Goal: Information Seeking & Learning: Learn about a topic

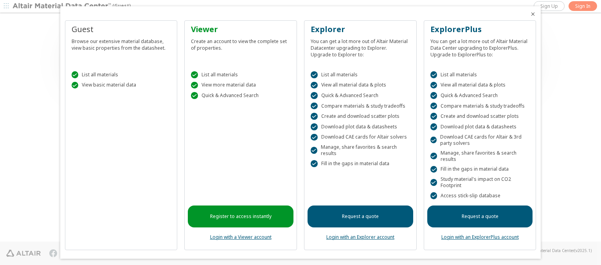
click at [530, 14] on icon "Close" at bounding box center [533, 14] width 6 height 6
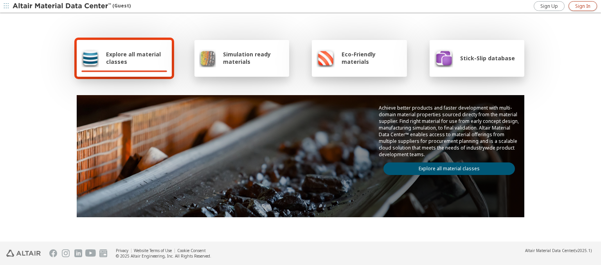
click at [583, 6] on span "Sign In" at bounding box center [583, 6] width 15 height 6
click at [62, 6] on img at bounding box center [63, 6] width 100 height 8
click at [134, 58] on span "Explore all material classes" at bounding box center [136, 58] width 61 height 15
click at [446, 167] on link "Explore all material classes" at bounding box center [450, 168] width 132 height 13
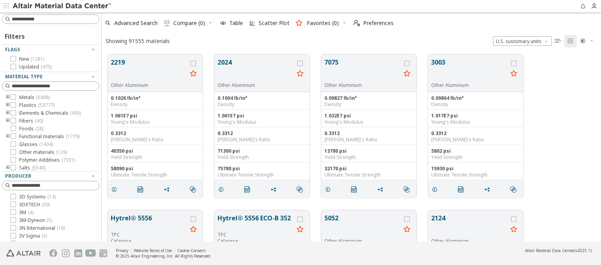
scroll to position [187, 493]
click at [13, 59] on icon at bounding box center [13, 58] width 5 height 5
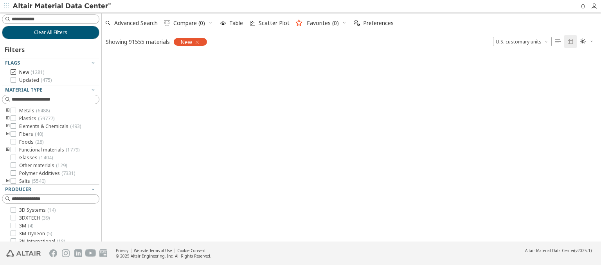
scroll to position [186, 493]
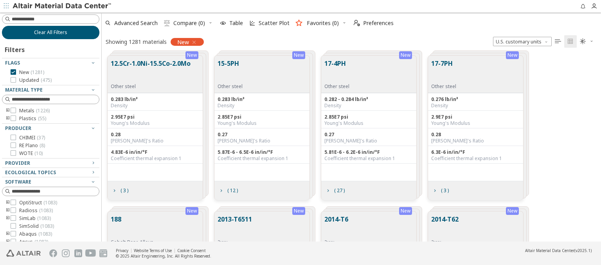
click at [48, 32] on span "Clear All Filters" at bounding box center [50, 32] width 33 height 6
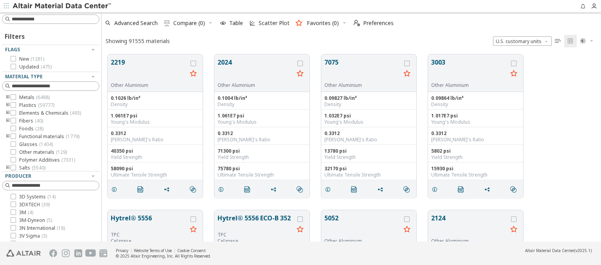
scroll to position [187, 493]
click at [90, 49] on icon "button" at bounding box center [93, 49] width 6 height 6
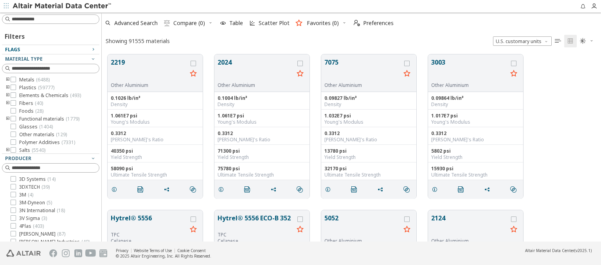
scroll to position [124, 0]
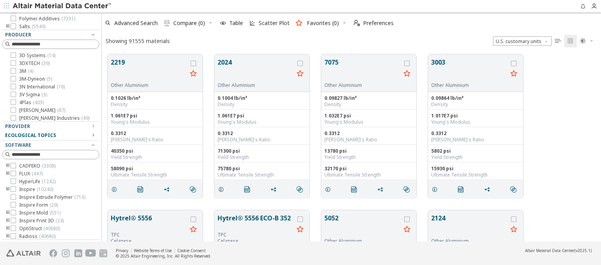
click at [90, 135] on icon "button" at bounding box center [93, 135] width 6 height 6
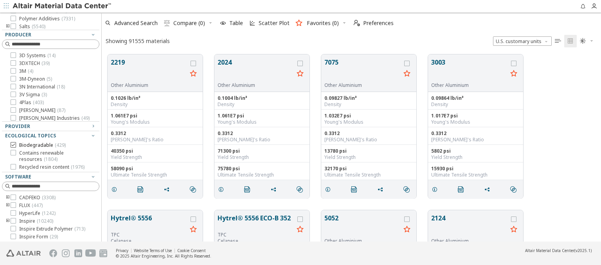
click at [13, 144] on icon at bounding box center [13, 144] width 5 height 5
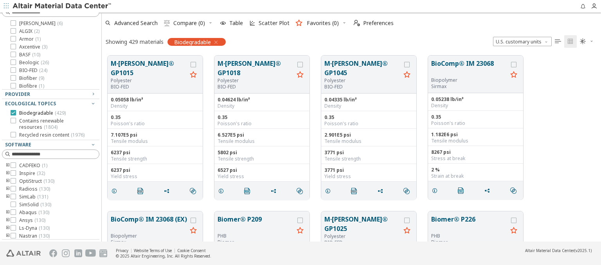
scroll to position [82, 0]
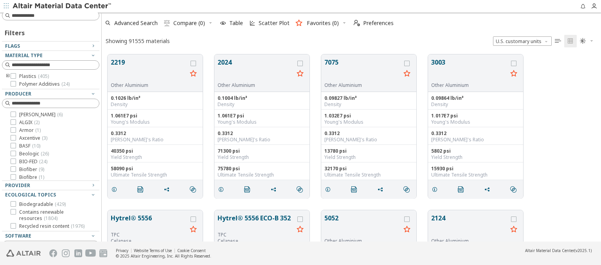
scroll to position [187, 493]
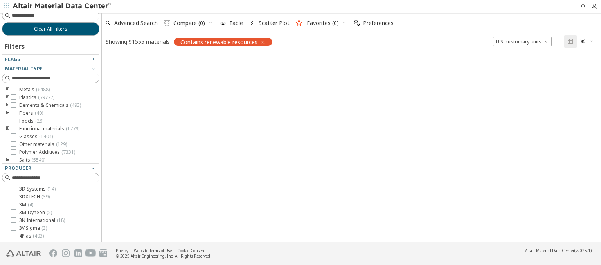
scroll to position [186, 493]
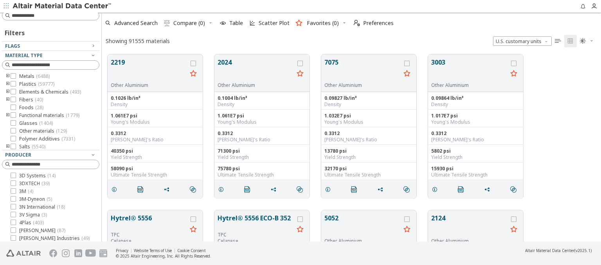
scroll to position [187, 493]
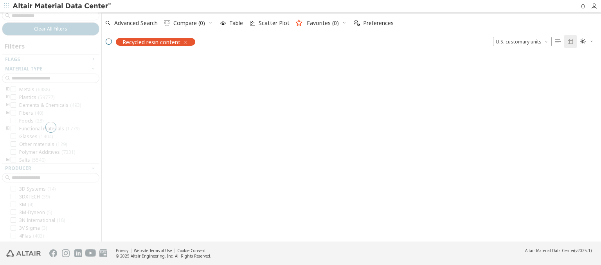
scroll to position [186, 493]
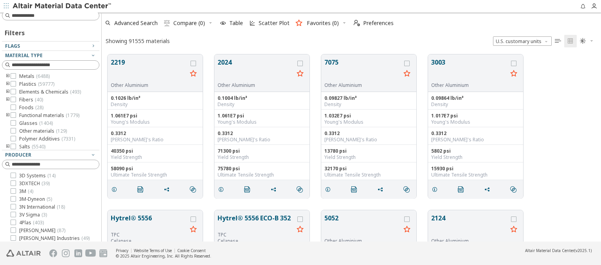
scroll to position [187, 493]
click at [62, 6] on img at bounding box center [63, 6] width 100 height 8
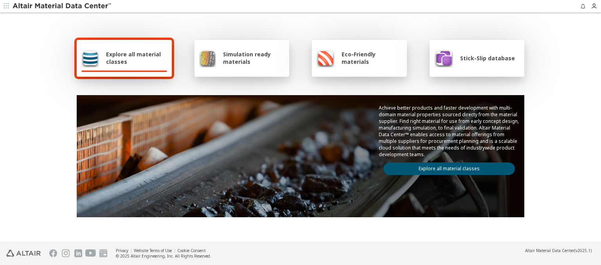
click at [134, 58] on span "Explore all material classes" at bounding box center [136, 58] width 61 height 15
click at [446, 167] on link "Explore all material classes" at bounding box center [450, 168] width 132 height 13
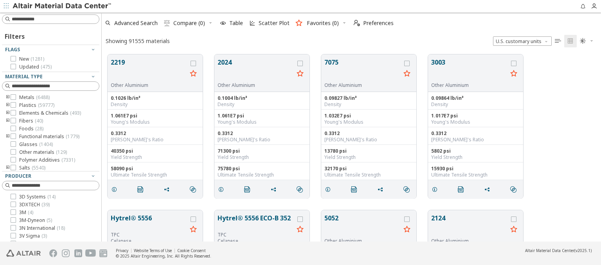
scroll to position [187, 493]
click at [34, 97] on span "Metals ( 6488 )" at bounding box center [34, 97] width 31 height 6
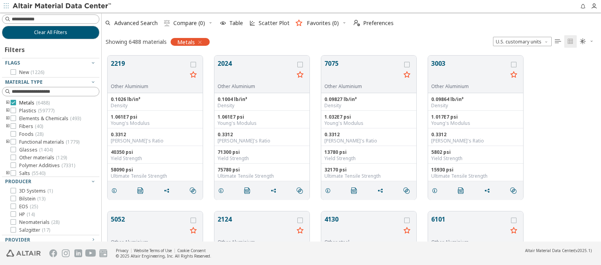
scroll to position [85, 0]
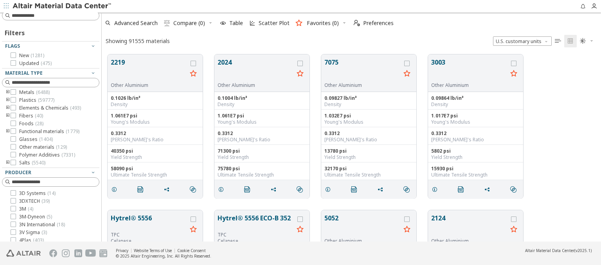
scroll to position [187, 493]
click at [8, 92] on icon "toogle group" at bounding box center [7, 92] width 5 height 6
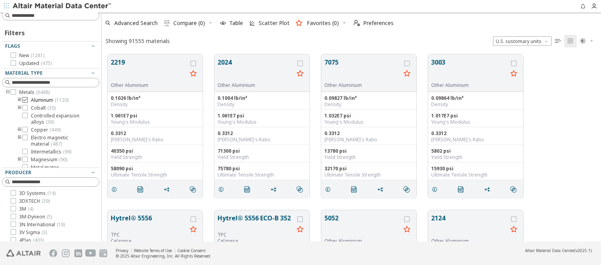
click at [50, 100] on span "Aluminum ( 1120 )" at bounding box center [50, 100] width 38 height 6
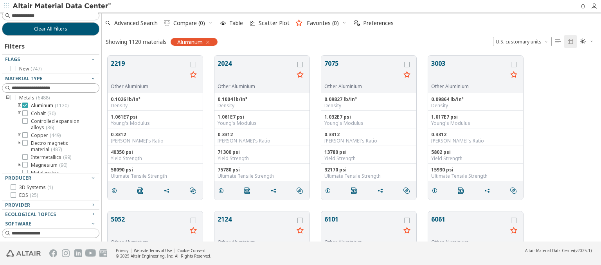
scroll to position [82, 0]
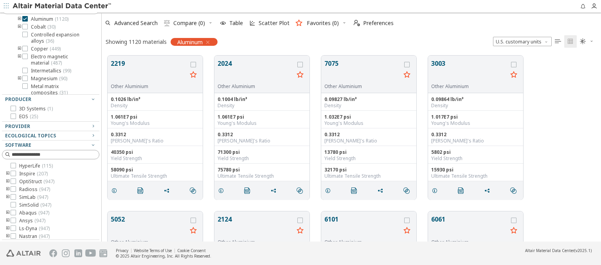
click at [20, 19] on icon "toogle group" at bounding box center [19, 19] width 5 height 6
click at [52, 27] on span "1xxx ( 24 )" at bounding box center [53, 27] width 20 height 6
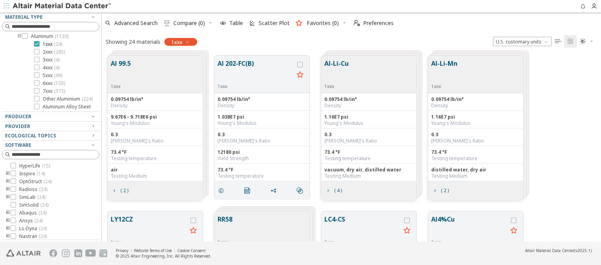
scroll to position [17, 0]
click at [54, 44] on span "2xxx ( 285 )" at bounding box center [54, 44] width 22 height 6
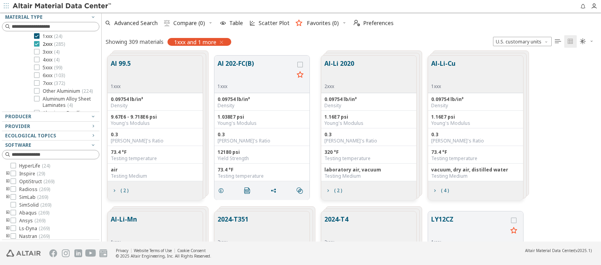
scroll to position [25, 0]
click at [51, 44] on span "3xxx ( 4 )" at bounding box center [51, 44] width 17 height 6
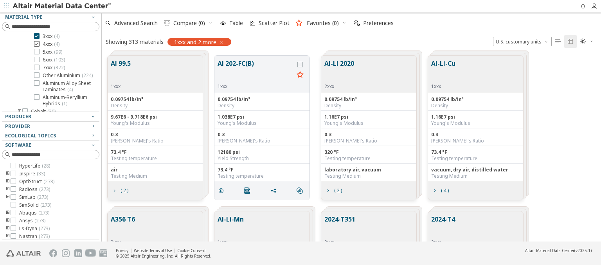
click at [51, 44] on span "4xxx ( 4 )" at bounding box center [51, 44] width 17 height 6
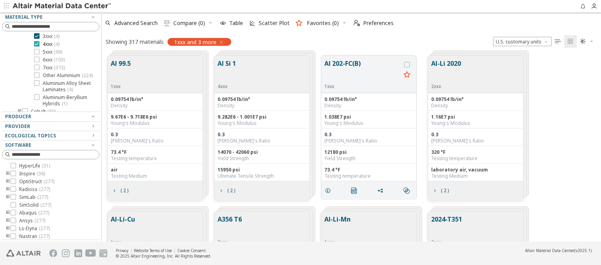
scroll to position [41, 0]
click at [52, 44] on span "5xxx ( 99 )" at bounding box center [53, 44] width 20 height 6
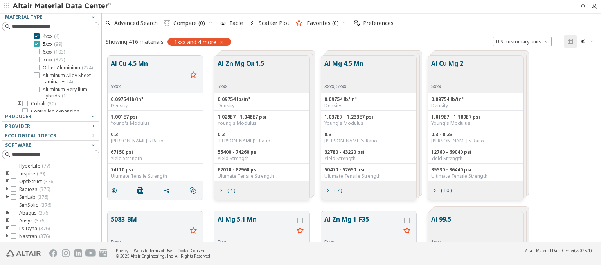
scroll to position [49, 0]
click at [54, 44] on span "6xxx ( 103 )" at bounding box center [54, 44] width 22 height 6
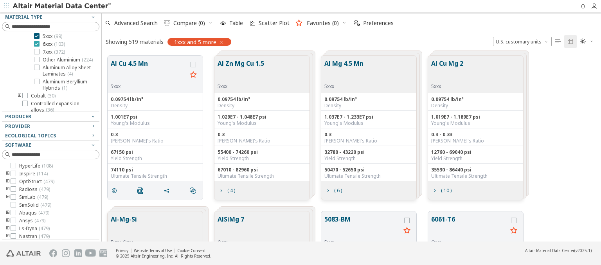
scroll to position [56, 0]
click at [54, 44] on span "7xxx ( 372 )" at bounding box center [54, 44] width 22 height 6
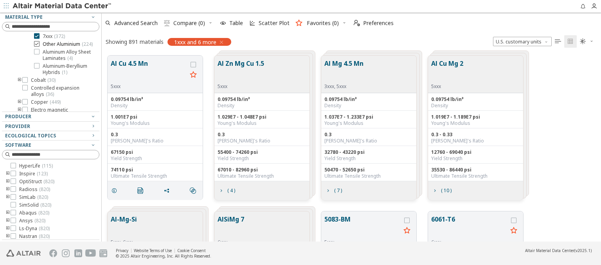
click at [63, 47] on span "Other Aluminium ( 224 )" at bounding box center [68, 44] width 50 height 6
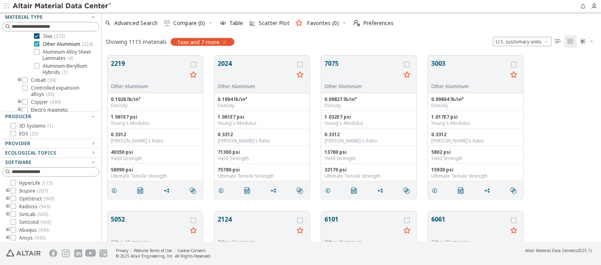
scroll to position [82, 0]
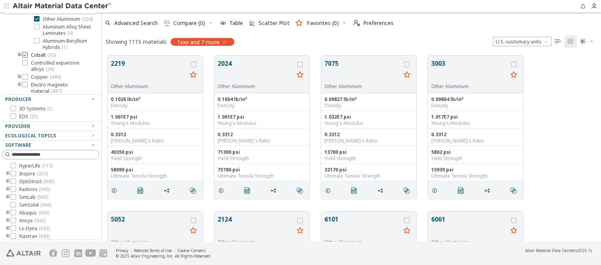
click at [43, 58] on span "Cobalt ( 30 )" at bounding box center [43, 55] width 25 height 6
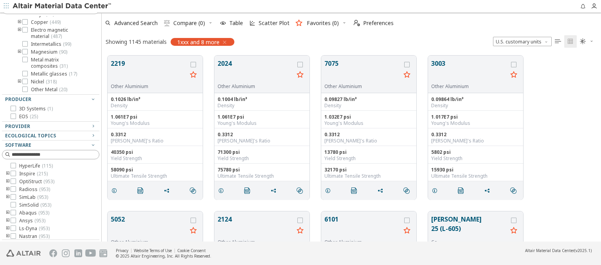
click at [58, 18] on span "Controlled expansion alloys ( 36 )" at bounding box center [63, 11] width 65 height 13
click at [45, 18] on span "Copper ( 449 )" at bounding box center [46, 14] width 30 height 6
click at [58, 18] on span "( 487 )" at bounding box center [56, 14] width 11 height 7
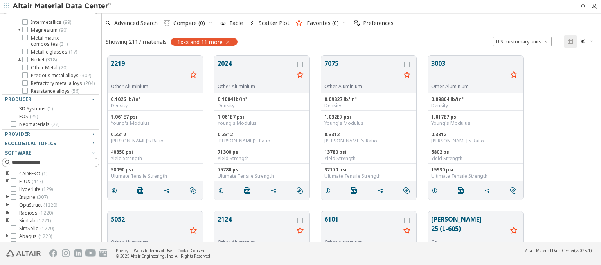
scroll to position [85, 0]
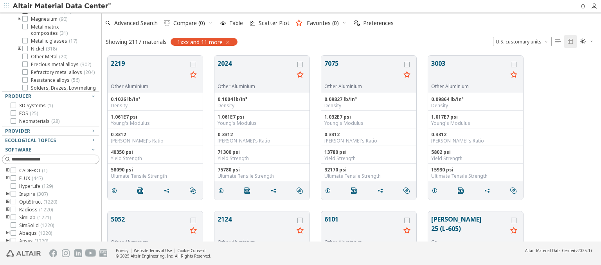
click at [51, 14] on span "Intermetallics ( 99 )" at bounding box center [51, 11] width 40 height 6
click at [49, 8] on span "Magnesium ( 90 )" at bounding box center [49, 5] width 36 height 6
click at [58, 14] on span "Metal matrix composites ( 31 )" at bounding box center [63, 8] width 65 height 13
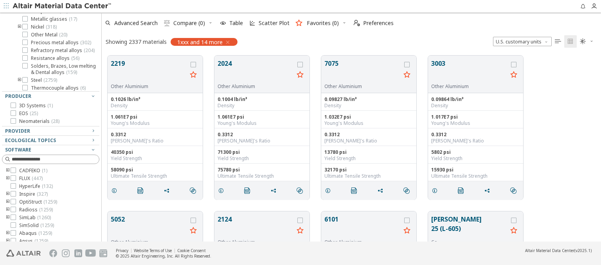
scroll to position [186, 0]
click at [53, 14] on span "Metallic glasses ( 17 )" at bounding box center [54, 11] width 46 height 6
click at [44, 8] on span "Nickel ( 318 )" at bounding box center [44, 5] width 26 height 6
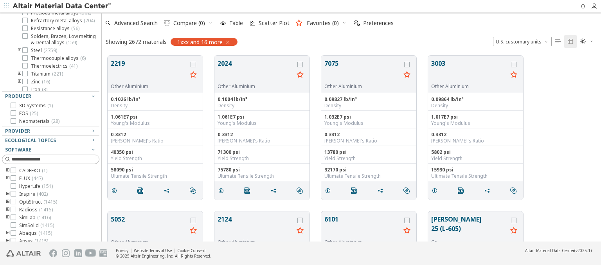
click at [49, 8] on span "Other Metal ( 20 )" at bounding box center [49, 5] width 36 height 6
click at [58, 8] on span "Precious metal alloys ( 302 )" at bounding box center [61, 5] width 60 height 6
click at [58, 8] on span "Refractory metal alloys ( 204 )" at bounding box center [63, 5] width 64 height 6
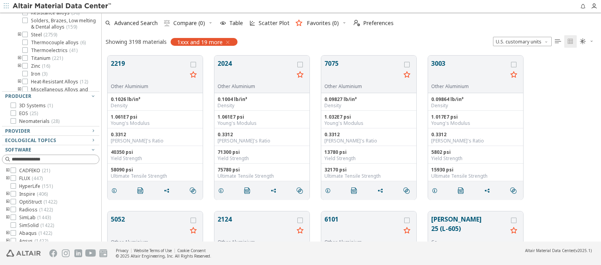
scroll to position [238, 0]
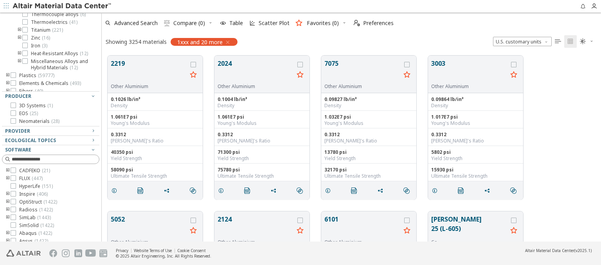
click at [44, 10] on span "( 2759 )" at bounding box center [50, 6] width 14 height 7
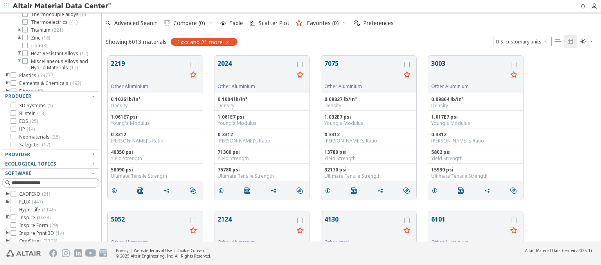
scroll to position [280, 0]
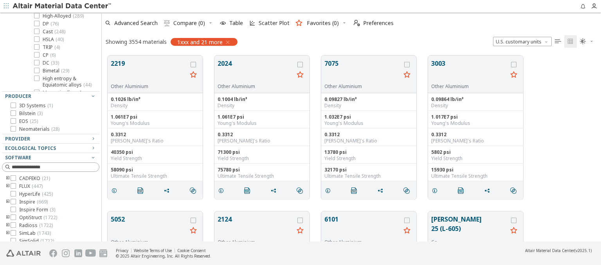
scroll to position [288, 0]
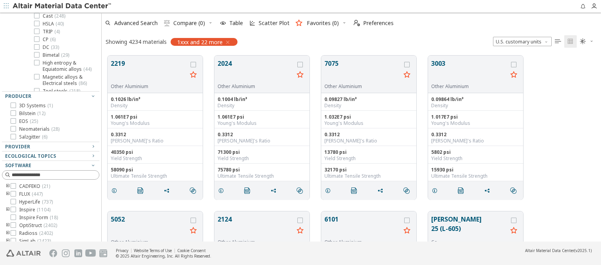
click at [63, 4] on span "High-Alloyed ( 289 )" at bounding box center [63, 0] width 41 height 6
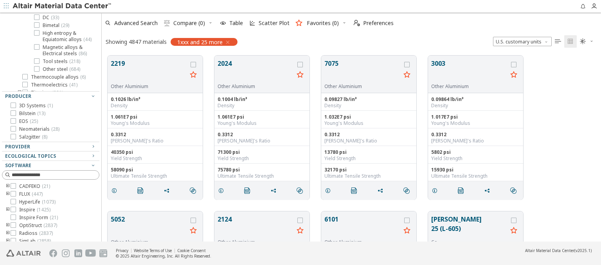
scroll to position [334, 0]
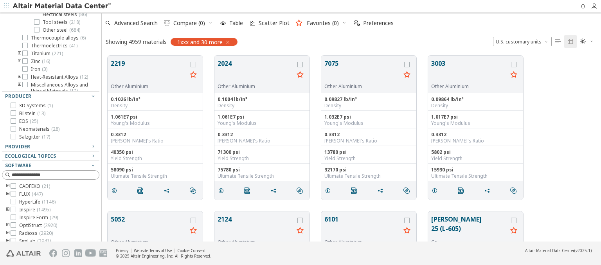
scroll to position [373, 0]
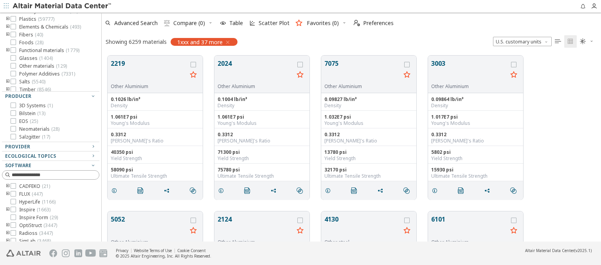
scroll to position [453, 0]
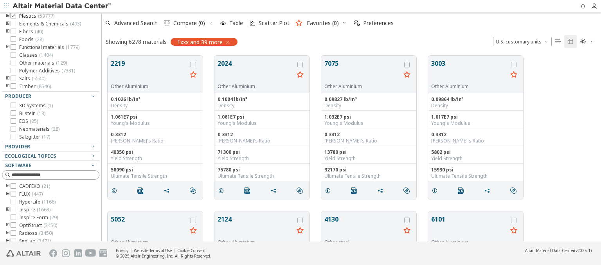
click at [36, 19] on span "Plastics ( 59777 )" at bounding box center [36, 16] width 35 height 6
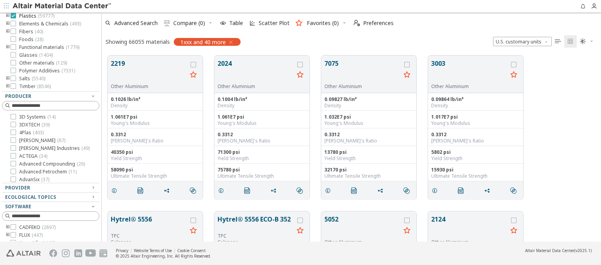
scroll to position [511, 0]
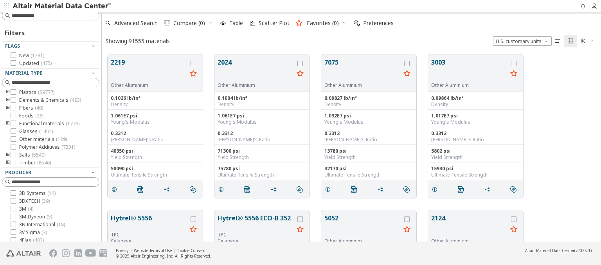
scroll to position [187, 493]
click at [50, 100] on span "Elements & Chemicals ( 493 )" at bounding box center [50, 100] width 62 height 6
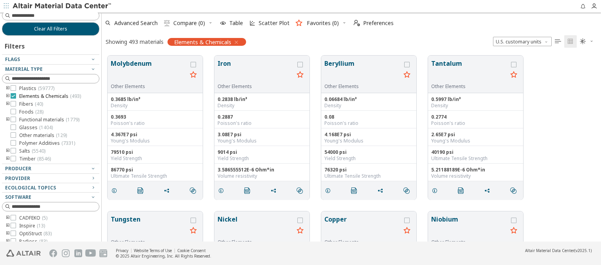
scroll to position [56, 0]
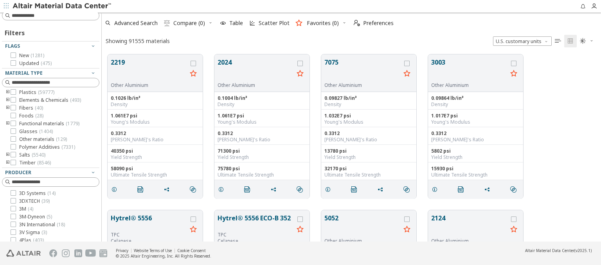
scroll to position [187, 493]
click at [31, 108] on span "Fibers ( 40 )" at bounding box center [31, 108] width 24 height 6
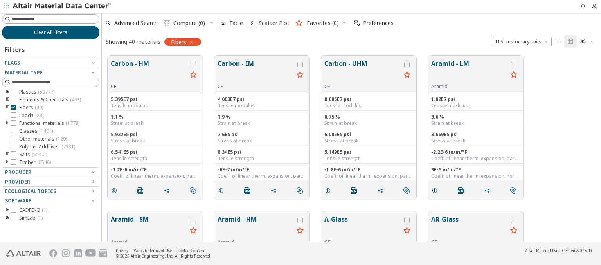
click at [51, 32] on span "Clear All Filters" at bounding box center [50, 32] width 33 height 6
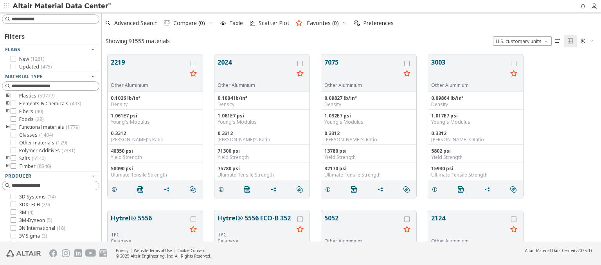
scroll to position [187, 493]
click at [31, 119] on span "Foods ( 28 )" at bounding box center [31, 119] width 24 height 6
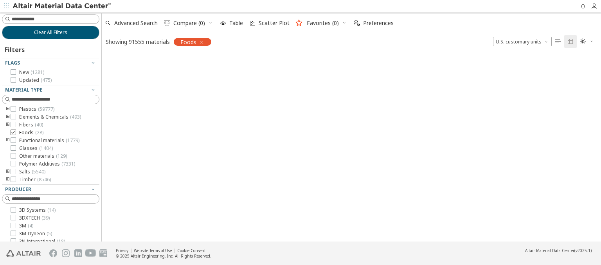
scroll to position [186, 493]
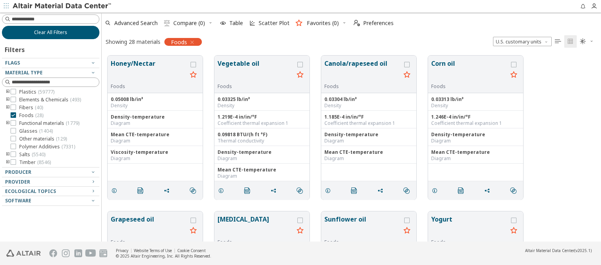
click at [51, 32] on span "Clear All Filters" at bounding box center [50, 32] width 33 height 6
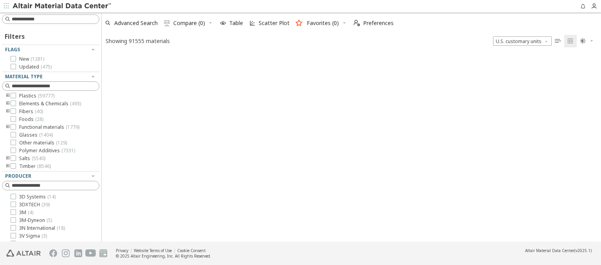
scroll to position [187, 493]
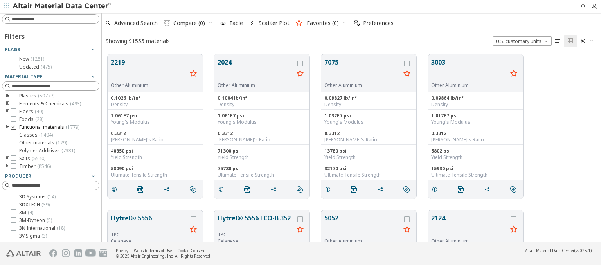
click at [49, 127] on span "Functional materials ( 1779 )" at bounding box center [49, 127] width 60 height 6
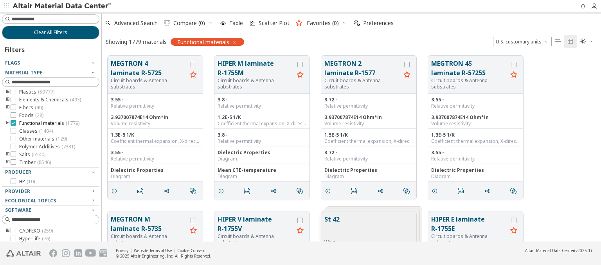
scroll to position [65, 0]
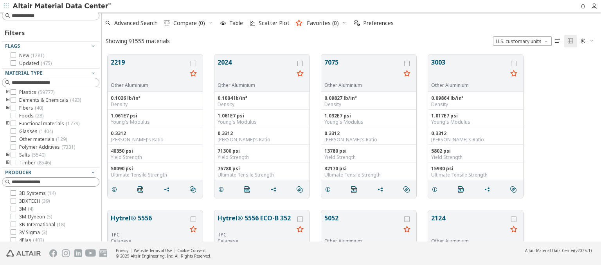
scroll to position [187, 493]
click at [35, 131] on span "Glasses ( 1404 )" at bounding box center [36, 131] width 34 height 6
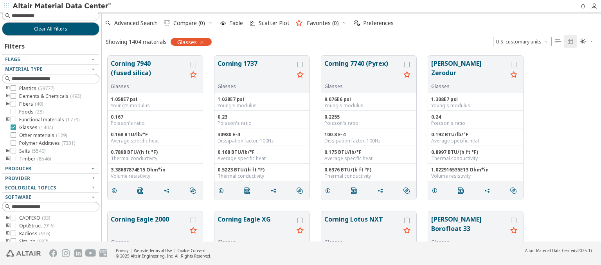
scroll to position [56, 0]
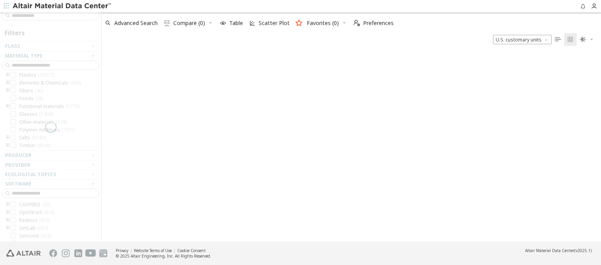
scroll to position [187, 493]
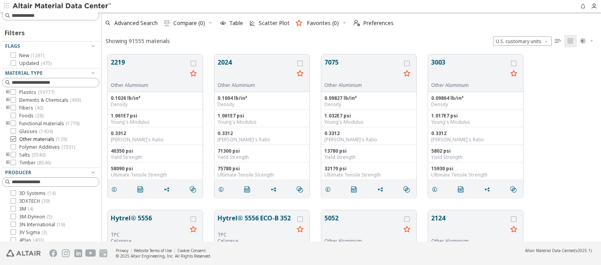
click at [43, 139] on span "Other materials ( 129 )" at bounding box center [43, 139] width 48 height 6
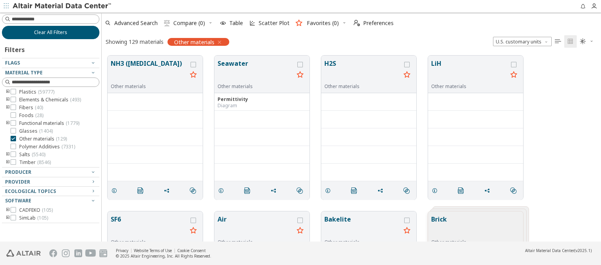
click at [51, 32] on span "Clear All Filters" at bounding box center [50, 32] width 33 height 6
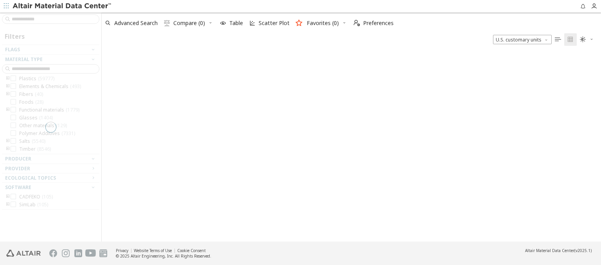
scroll to position [187, 493]
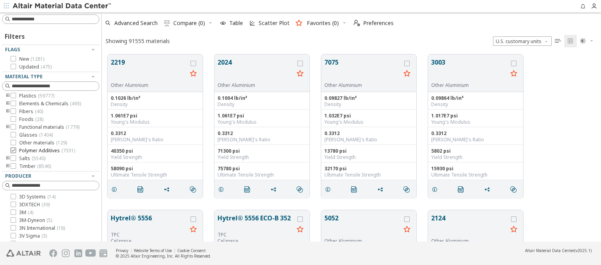
click at [47, 151] on span "Polymer Additives ( 7331 )" at bounding box center [47, 151] width 56 height 6
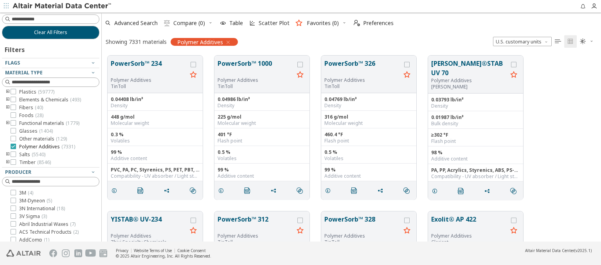
scroll to position [48, 0]
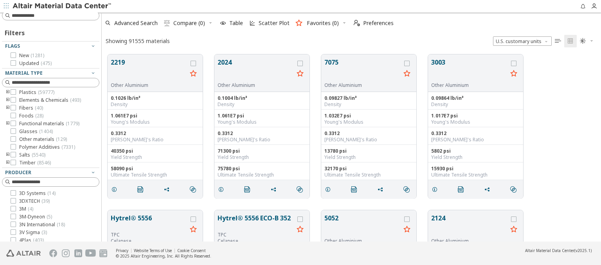
scroll to position [187, 493]
click at [32, 155] on span "( 5540 )" at bounding box center [39, 155] width 14 height 7
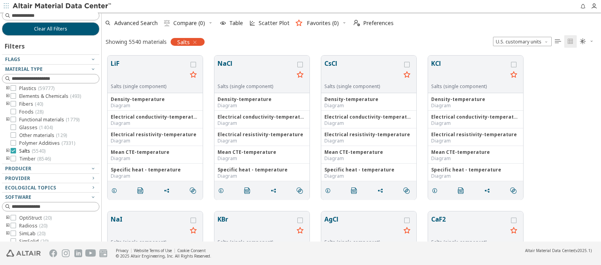
scroll to position [49, 0]
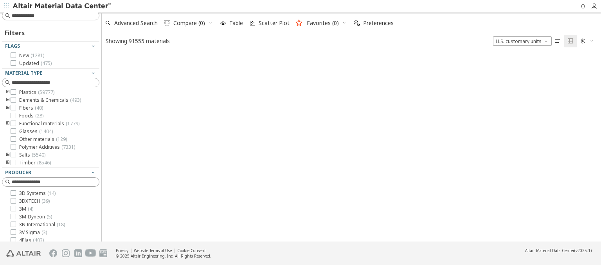
scroll to position [187, 493]
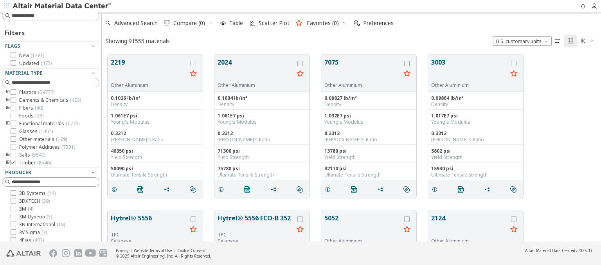
click at [34, 162] on span "Timber ( 8546 )" at bounding box center [35, 163] width 32 height 6
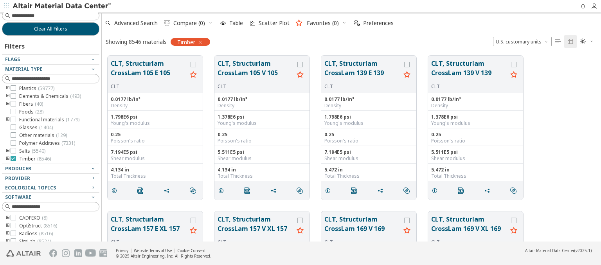
scroll to position [56, 0]
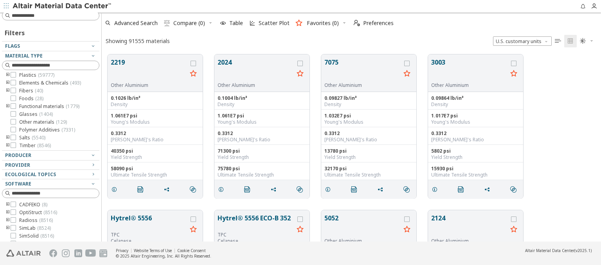
scroll to position [187, 493]
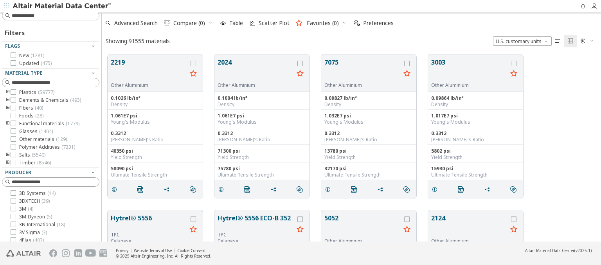
click at [62, 6] on img at bounding box center [63, 6] width 100 height 8
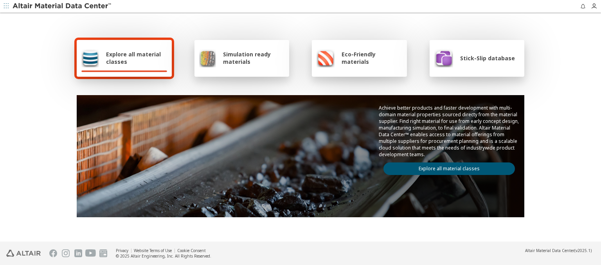
click at [134, 58] on span "Explore all material classes" at bounding box center [136, 58] width 61 height 15
click at [446, 167] on link "Explore all material classes" at bounding box center [450, 168] width 132 height 13
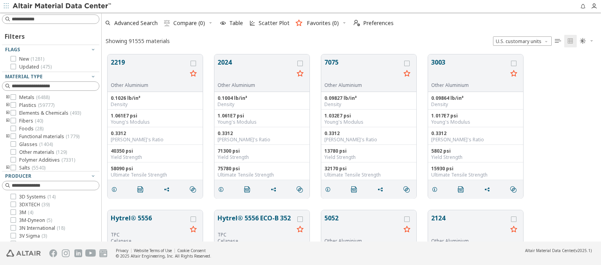
scroll to position [6, 6]
click at [136, 23] on span "Advanced Search" at bounding box center [135, 22] width 43 height 5
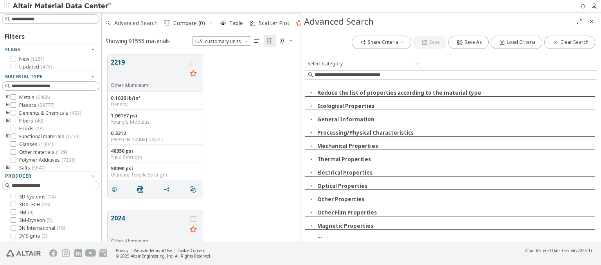
scroll to position [187, 193]
click at [417, 61] on span at bounding box center [418, 62] width 6 height 6
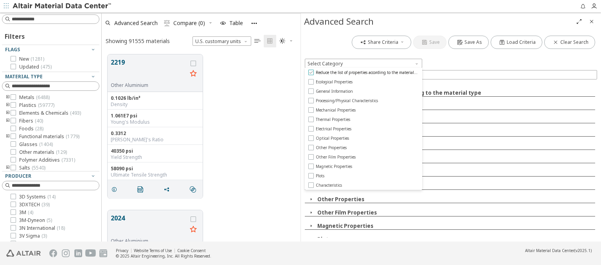
click at [367, 72] on span "Reduce the list of properties according to the material type" at bounding box center [367, 72] width 103 height 5
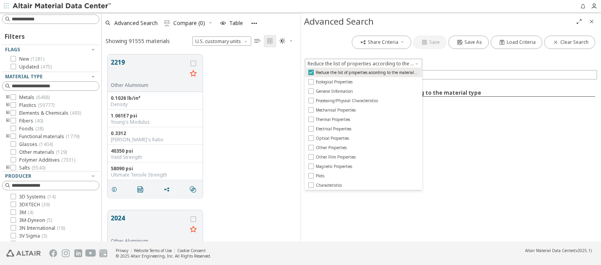
click at [367, 72] on span "Reduce the list of properties according to the material type" at bounding box center [367, 72] width 103 height 5
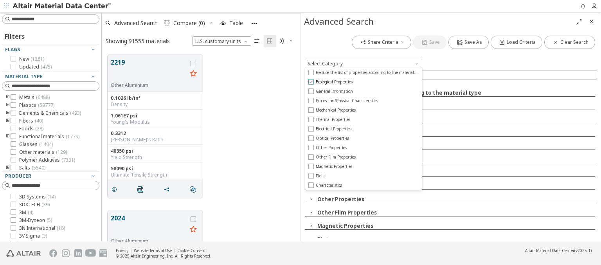
click at [335, 82] on span "Ecological Properties" at bounding box center [334, 81] width 37 height 5
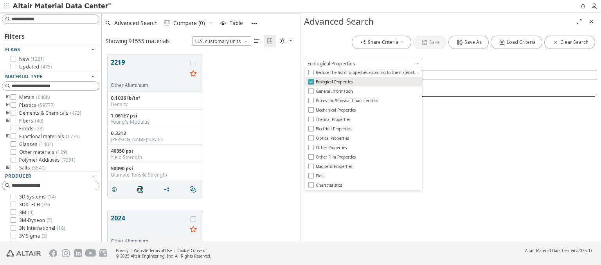
click at [335, 82] on span "Ecological Properties" at bounding box center [334, 81] width 37 height 5
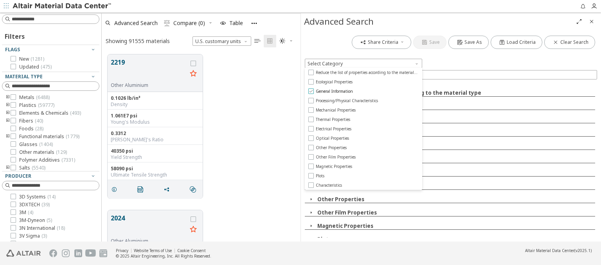
click at [334, 91] on span "General Information" at bounding box center [334, 90] width 37 height 5
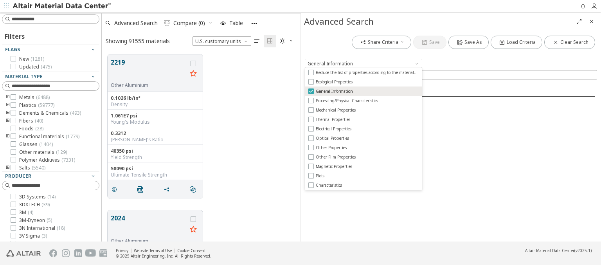
click at [334, 91] on span "General Information" at bounding box center [334, 90] width 37 height 5
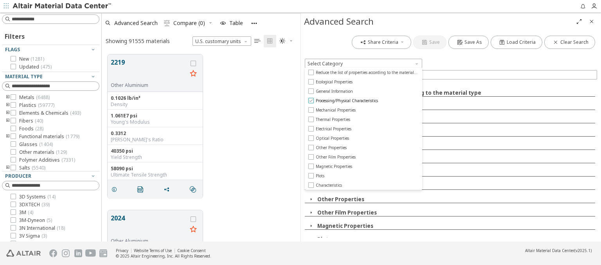
click at [348, 101] on span "Processing/Physical Characteristics" at bounding box center [347, 100] width 62 height 5
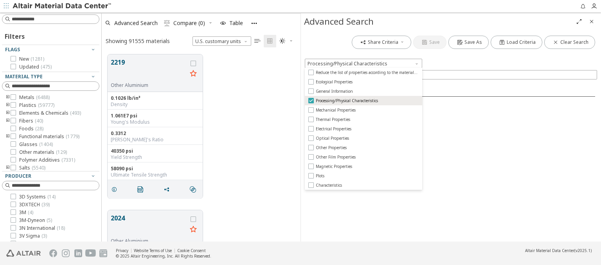
click at [348, 101] on span "Processing/Physical Characteristics" at bounding box center [347, 100] width 62 height 5
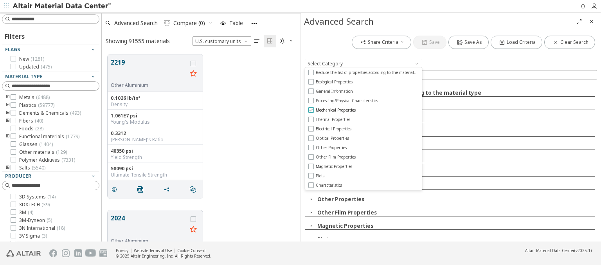
click at [336, 110] on span "Mechanical Properties" at bounding box center [336, 109] width 40 height 5
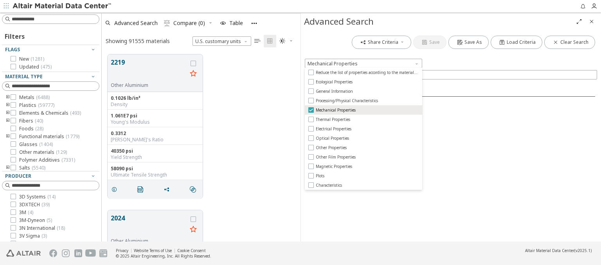
click at [336, 110] on span "Mechanical Properties" at bounding box center [336, 109] width 40 height 5
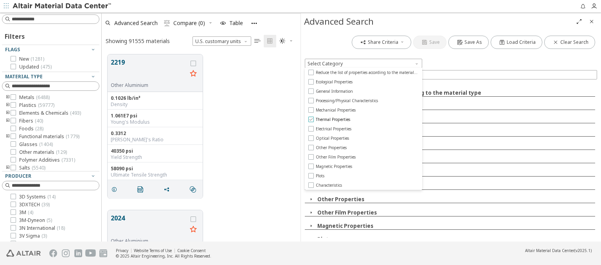
click at [333, 119] on span "Thermal Properties" at bounding box center [333, 119] width 34 height 5
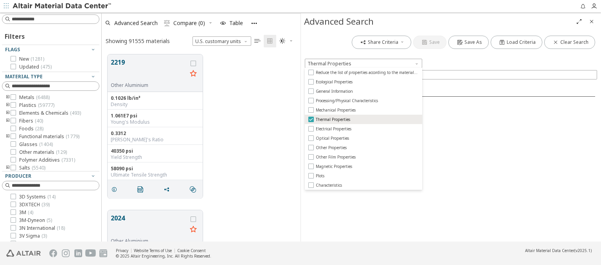
click at [333, 119] on span "Thermal Properties" at bounding box center [333, 119] width 34 height 5
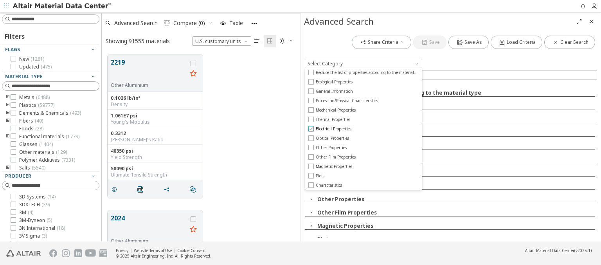
click at [334, 129] on span "Electrical Properties" at bounding box center [334, 128] width 36 height 5
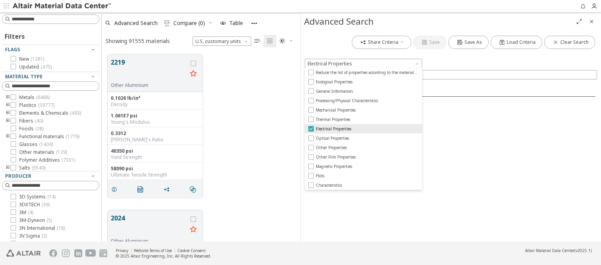
click at [334, 129] on span "Electrical Properties" at bounding box center [334, 128] width 36 height 5
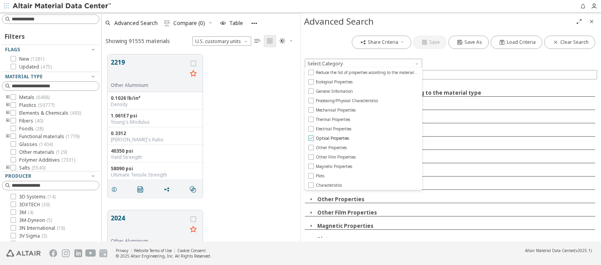
click at [332, 138] on span "Optical Properties" at bounding box center [332, 137] width 33 height 5
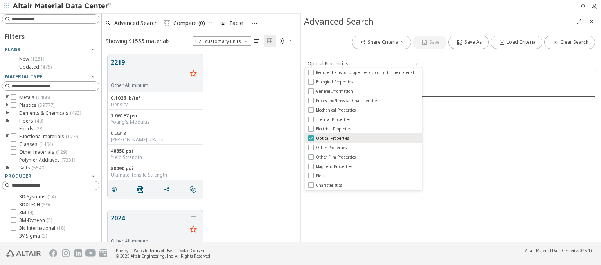
click at [332, 138] on span "Optical Properties" at bounding box center [332, 137] width 33 height 5
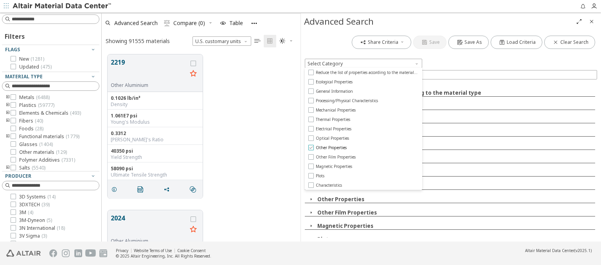
click at [331, 148] on span "Other Properties" at bounding box center [331, 147] width 31 height 5
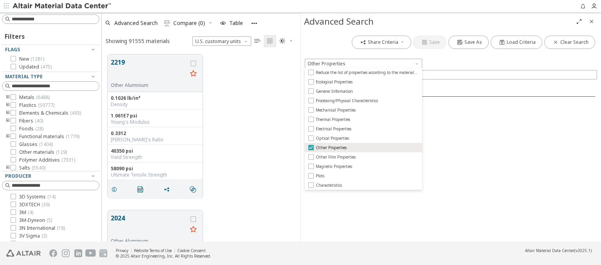
click at [331, 148] on span "Other Properties" at bounding box center [331, 147] width 31 height 5
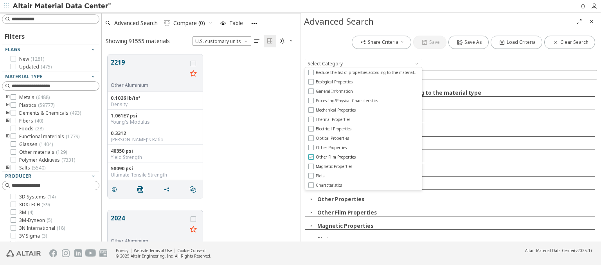
click at [336, 157] on span "Other Film Properties" at bounding box center [336, 156] width 40 height 5
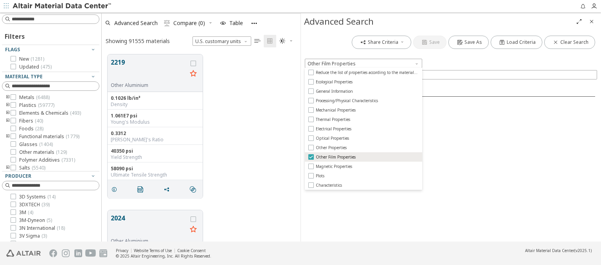
click at [336, 157] on span "Other Film Properties" at bounding box center [336, 156] width 40 height 5
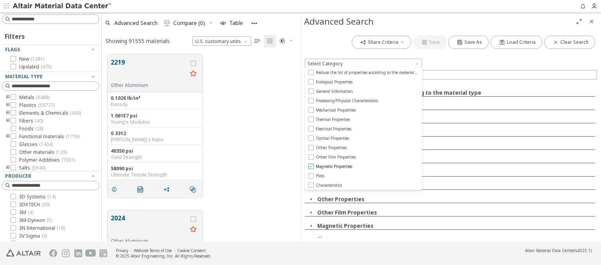
click at [334, 166] on span "Magnetic Properties" at bounding box center [334, 166] width 36 height 5
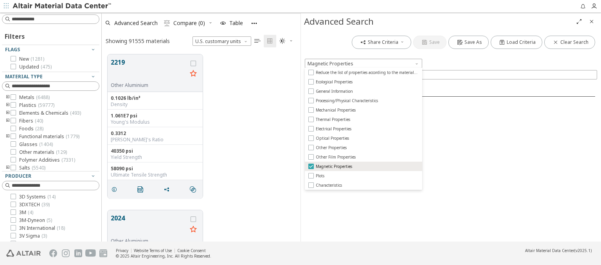
click at [334, 166] on span "Magnetic Properties" at bounding box center [334, 166] width 36 height 5
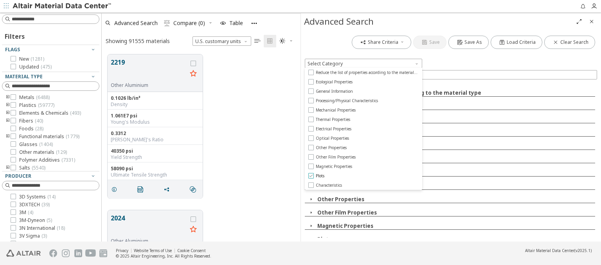
click at [320, 176] on span "Plots" at bounding box center [320, 175] width 9 height 5
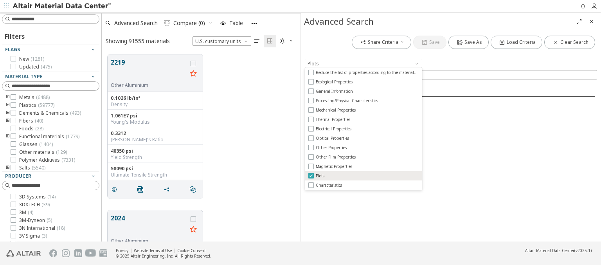
click at [320, 176] on span "Plots" at bounding box center [320, 175] width 9 height 5
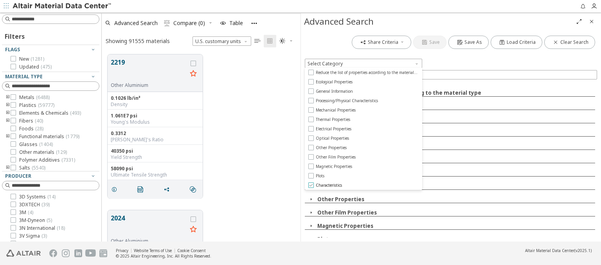
click at [329, 185] on span "Characteristics" at bounding box center [329, 184] width 26 height 5
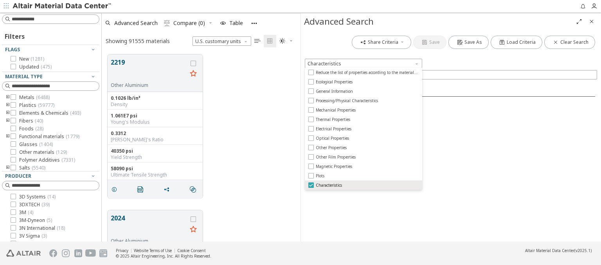
click at [329, 185] on span "Characteristics" at bounding box center [329, 184] width 26 height 5
